Goal: Information Seeking & Learning: Find contact information

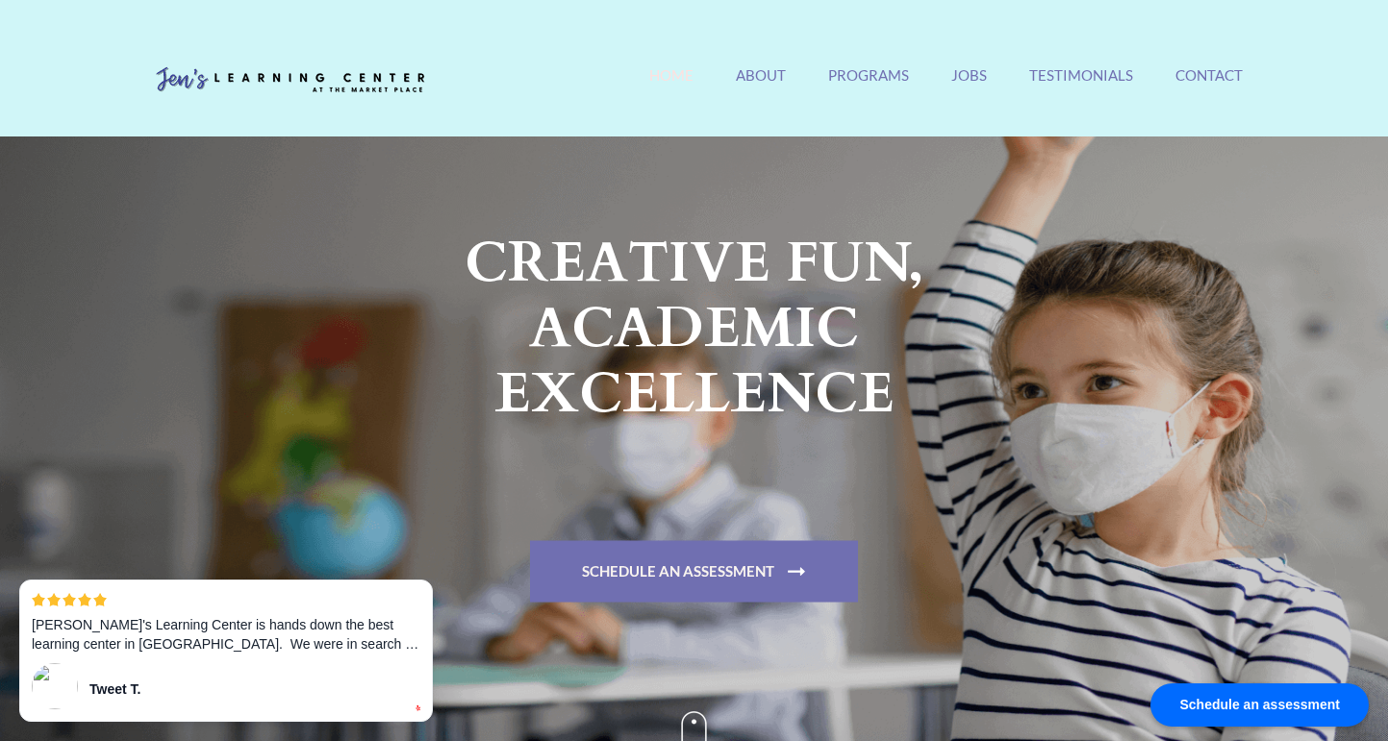
click at [1219, 58] on div "[PERSON_NAME][GEOGRAPHIC_DATA] [GEOGRAPHIC_DATA]'s #1 Rated [GEOGRAPHIC_DATA] H…" at bounding box center [694, 84] width 1125 height 64
click at [1221, 72] on link "Contact" at bounding box center [1208, 86] width 67 height 41
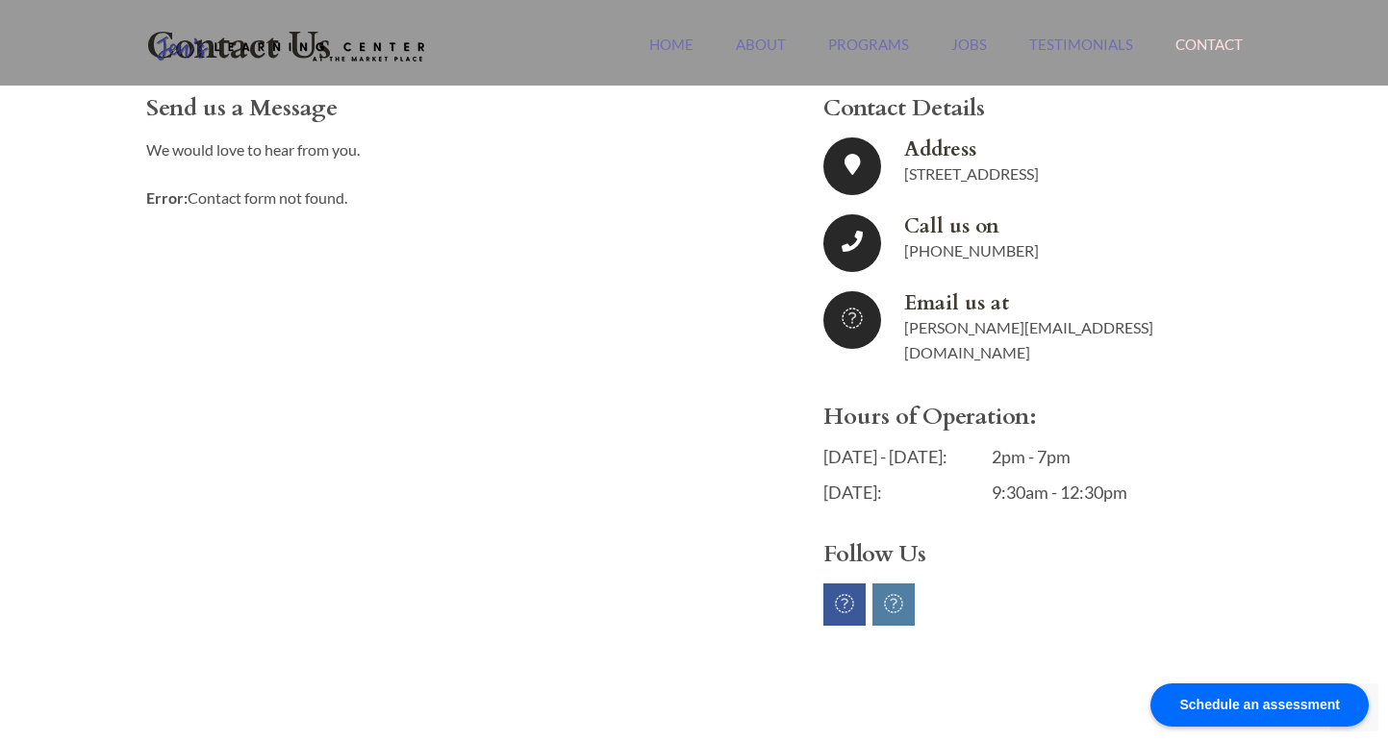
scroll to position [44, 0]
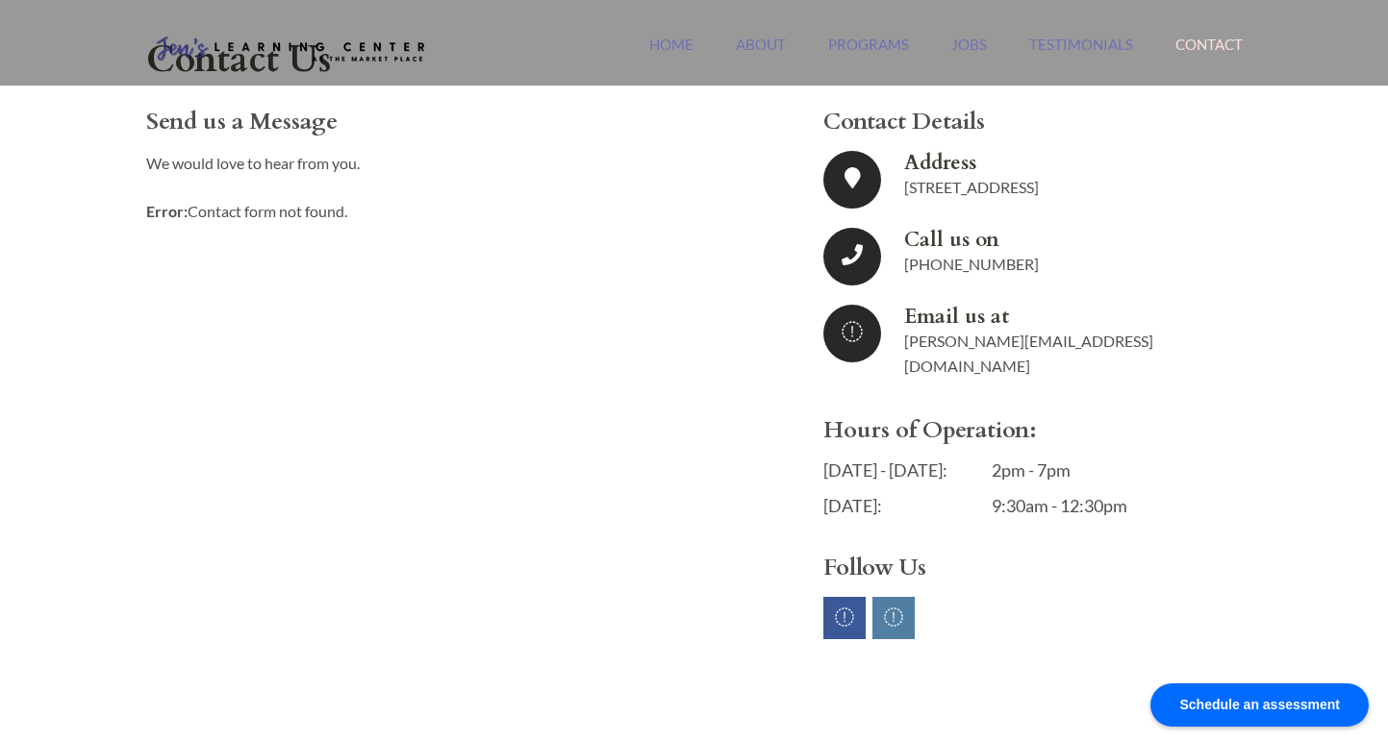
drag, startPoint x: 1174, startPoint y: 195, endPoint x: 889, endPoint y: 182, distance: 285.9
click at [889, 182] on li "Address [STREET_ADDRESS]" at bounding box center [1017, 180] width 389 height 58
copy span "[STREET_ADDRESS]"
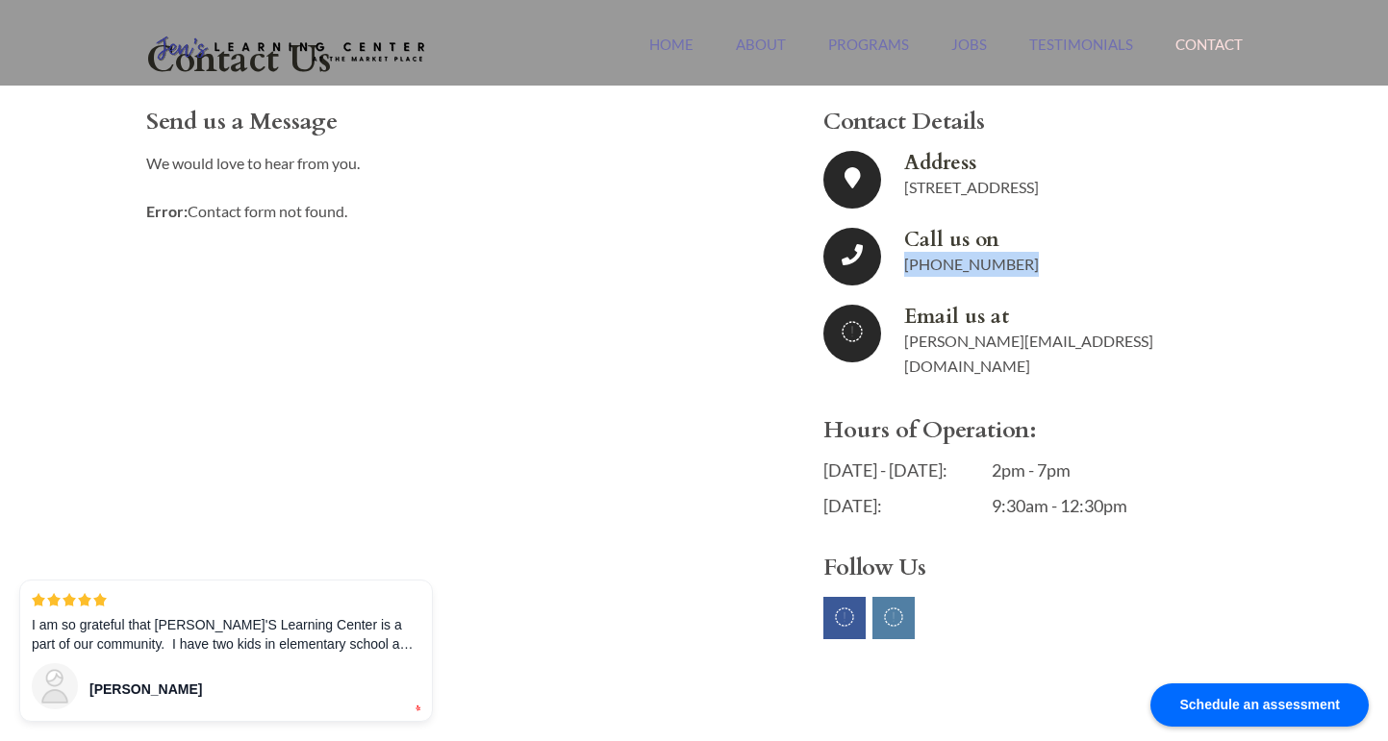
drag, startPoint x: 1030, startPoint y: 259, endPoint x: 903, endPoint y: 260, distance: 126.9
click at [903, 260] on li "Call us on (949) 940-6095" at bounding box center [1017, 257] width 389 height 58
copy link "[PHONE_NUMBER]"
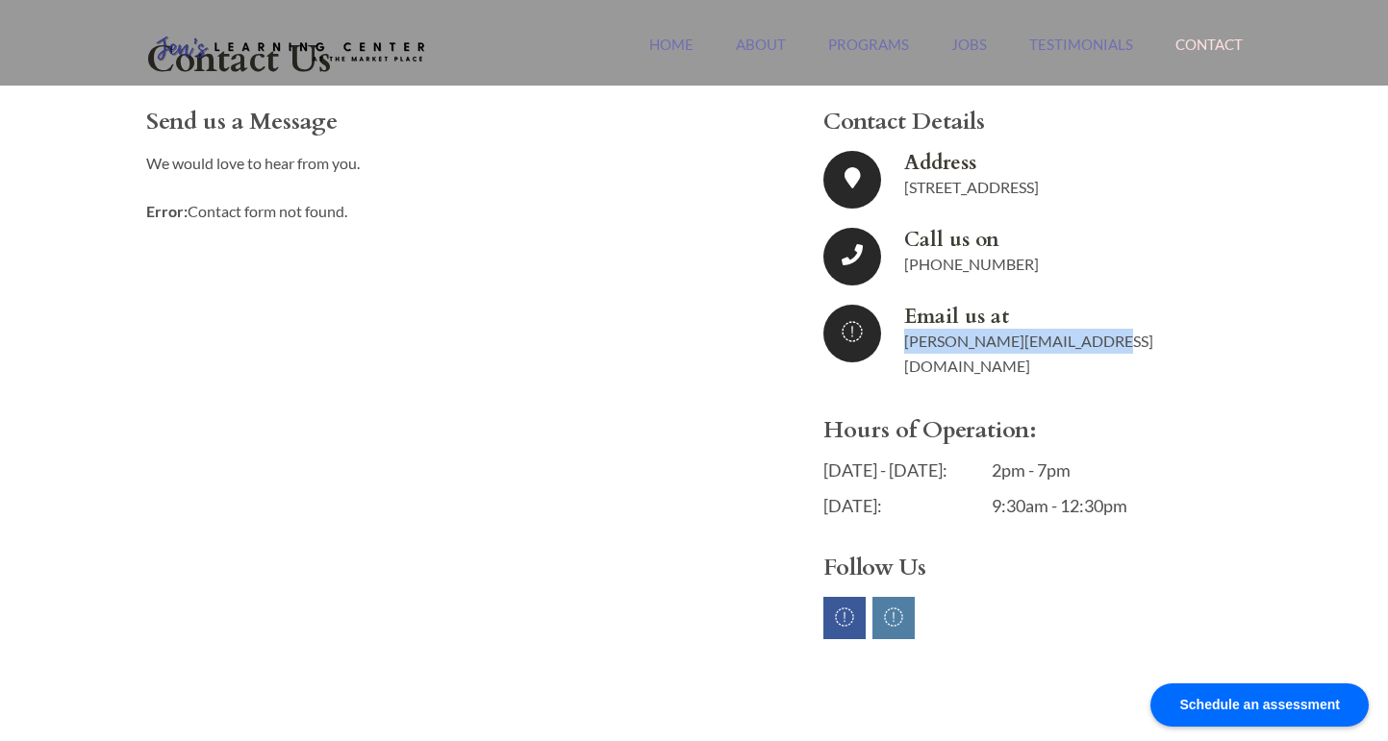
drag, startPoint x: 1096, startPoint y: 343, endPoint x: 890, endPoint y: 348, distance: 205.8
click at [890, 348] on li "Email us at jennifer@jenslearning.com" at bounding box center [1017, 342] width 389 height 74
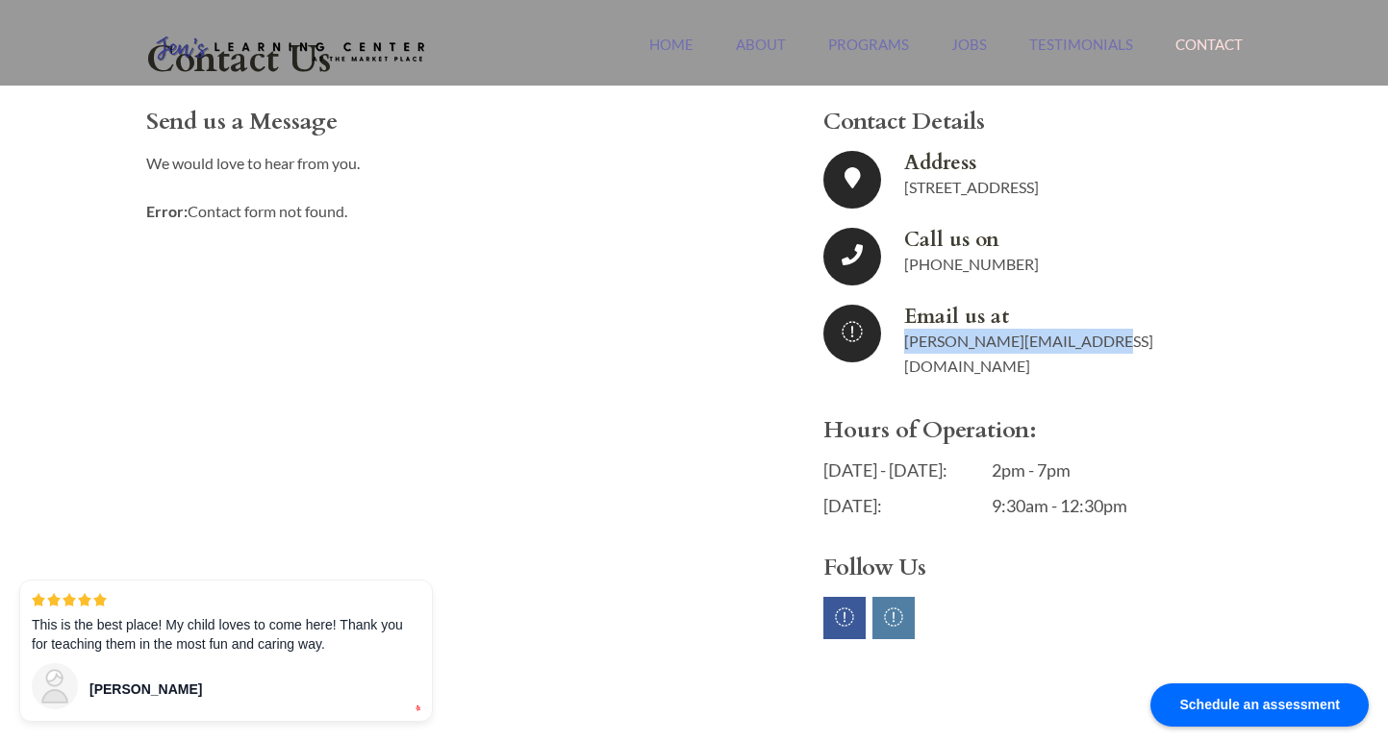
copy link "[PERSON_NAME][EMAIL_ADDRESS][DOMAIN_NAME]"
